Goal: Task Accomplishment & Management: Manage account settings

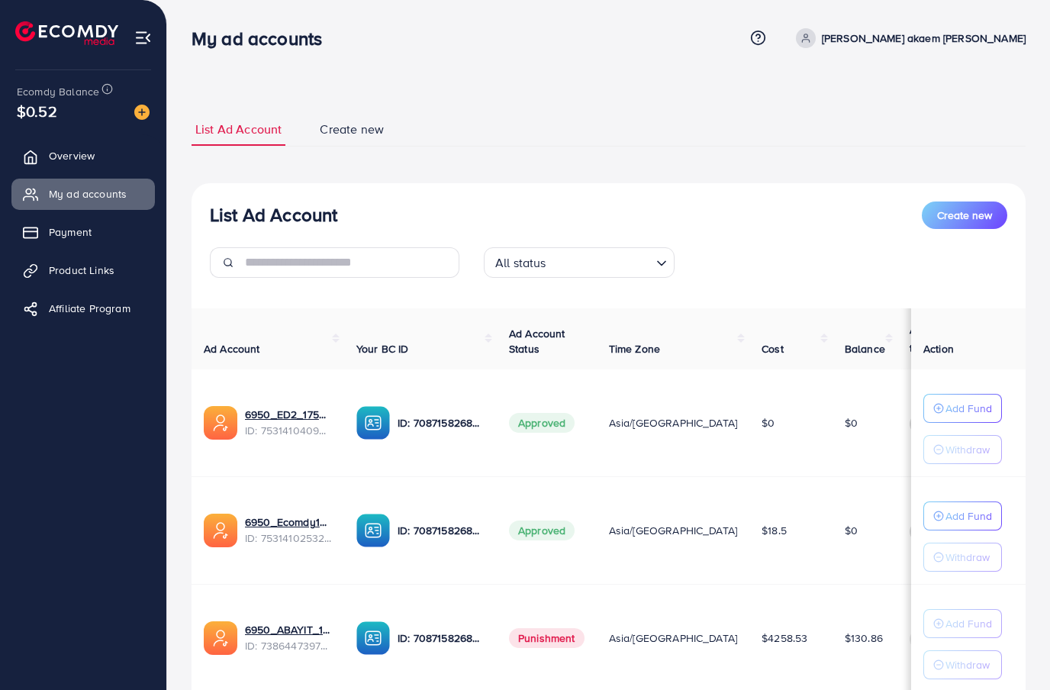
click at [98, 239] on link "Payment" at bounding box center [82, 232] width 143 height 31
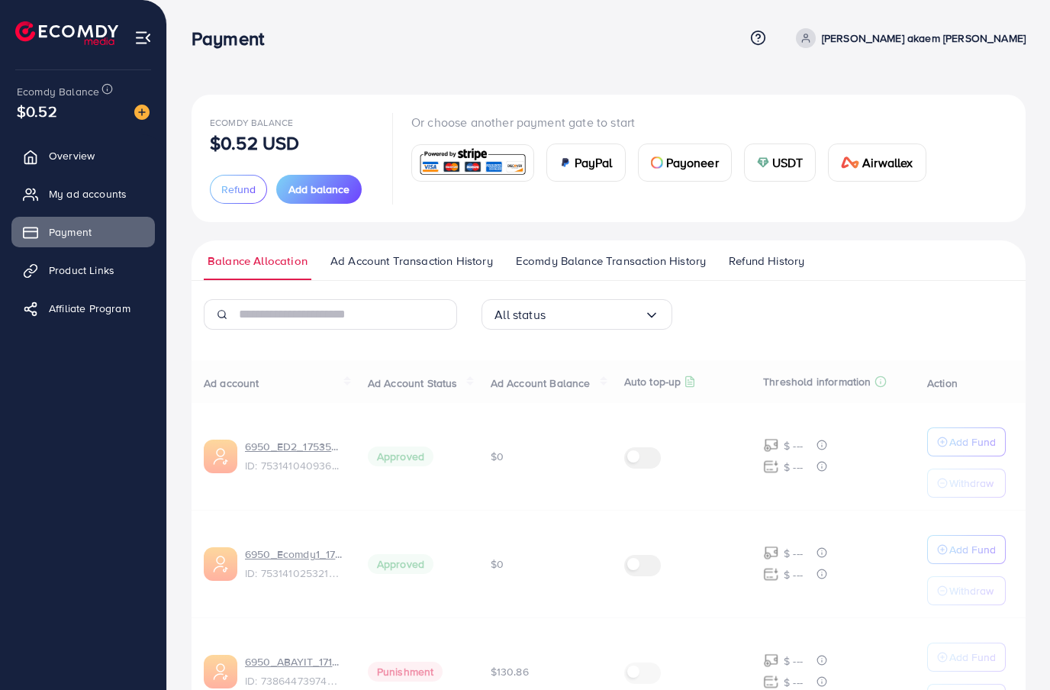
click at [97, 238] on link "Payment" at bounding box center [82, 232] width 143 height 31
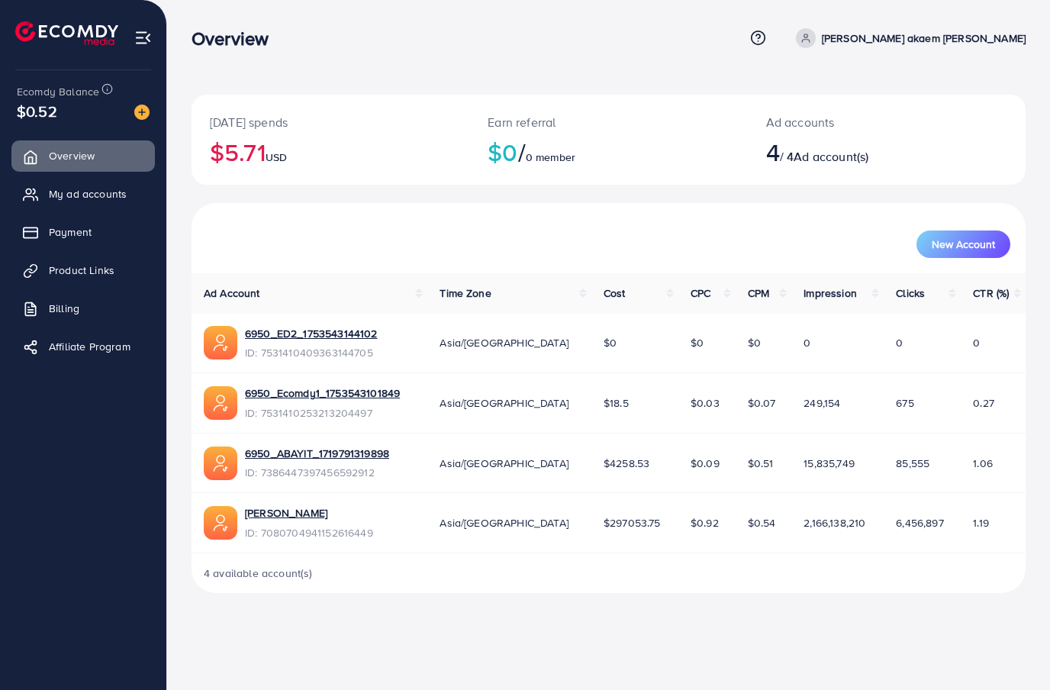
click at [81, 224] on span "Payment" at bounding box center [70, 231] width 43 height 15
click at [81, 223] on link "Payment" at bounding box center [82, 232] width 143 height 31
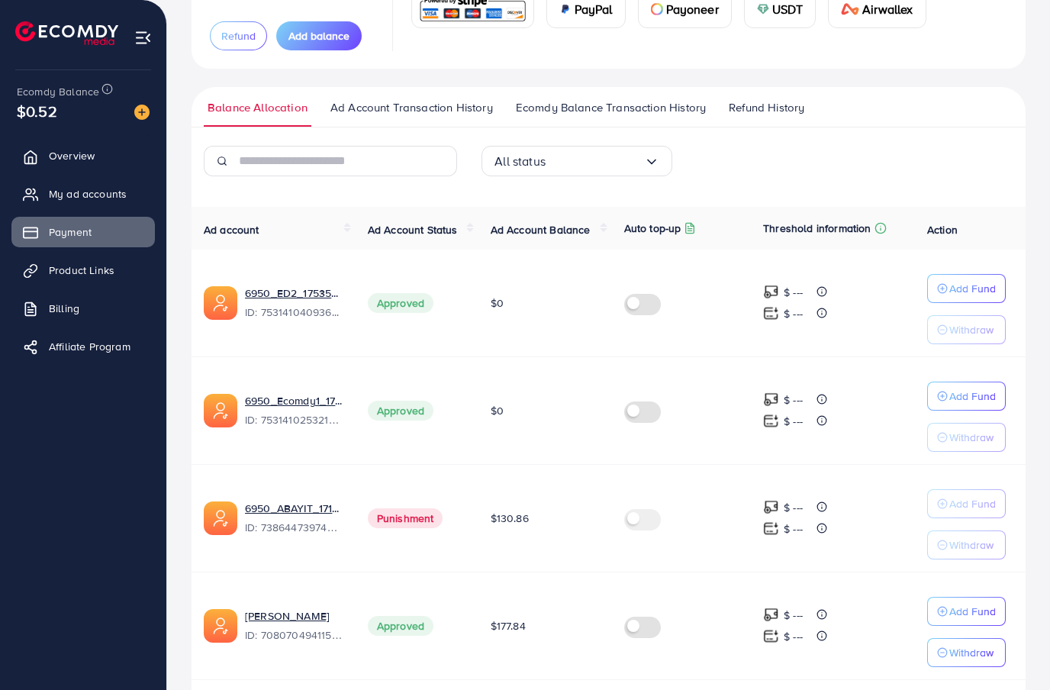
scroll to position [153, 0]
click at [967, 539] on p "Withdraw" at bounding box center [971, 546] width 44 height 18
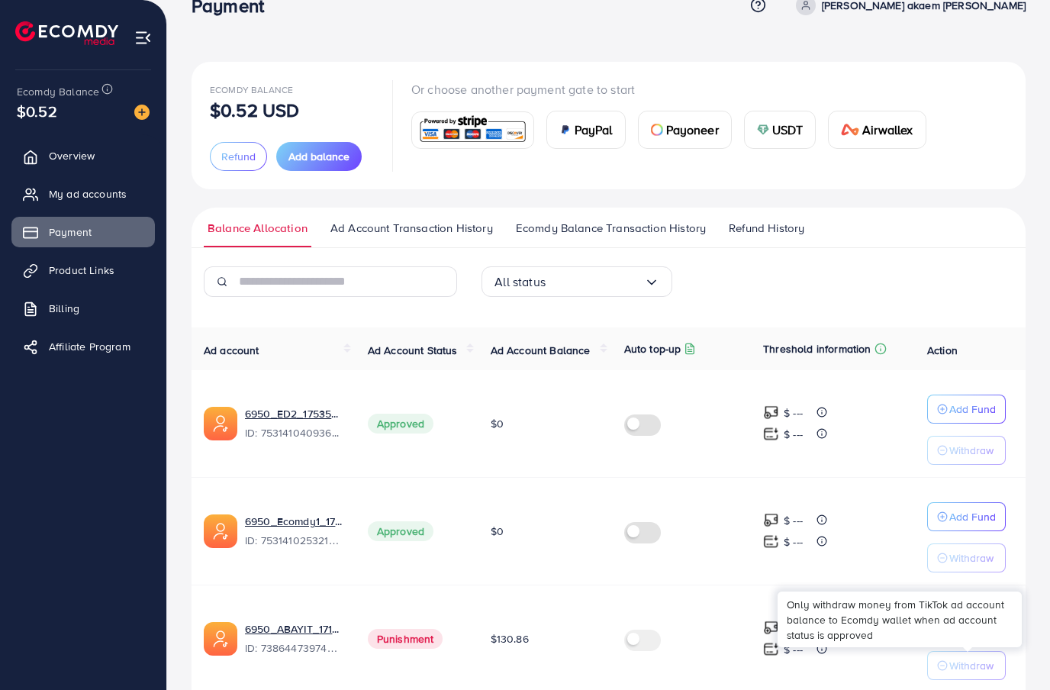
scroll to position [0, 0]
